Goal: Task Accomplishment & Management: Complete application form

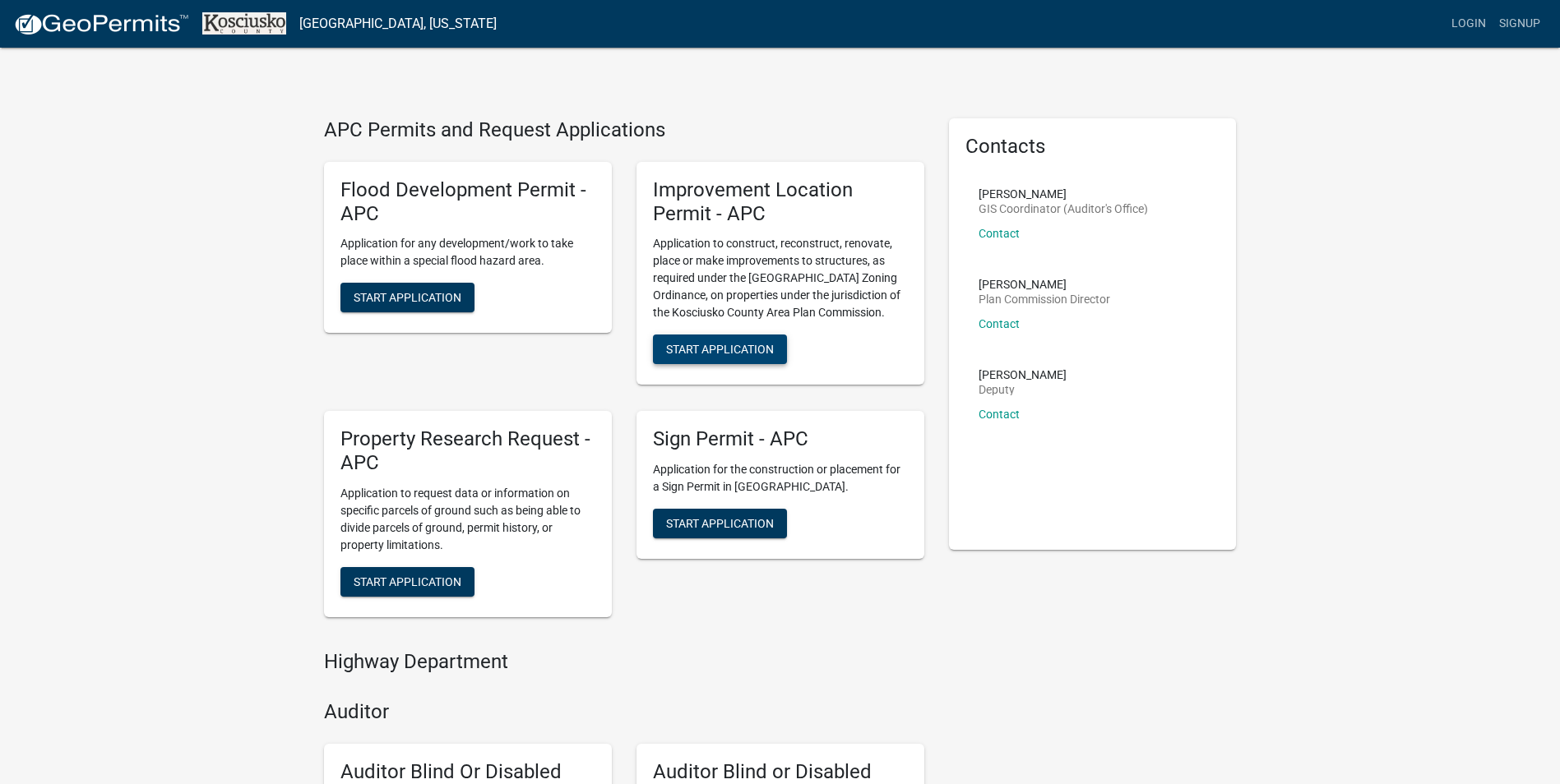
click at [733, 355] on span "Start Application" at bounding box center [720, 349] width 108 height 13
click at [748, 329] on div "Improvement Location Permit - APC Application to construct, reconstruct, renova…" at bounding box center [780, 273] width 288 height 224
click at [750, 344] on span "Start Application" at bounding box center [720, 349] width 108 height 13
